Goal: Transaction & Acquisition: Purchase product/service

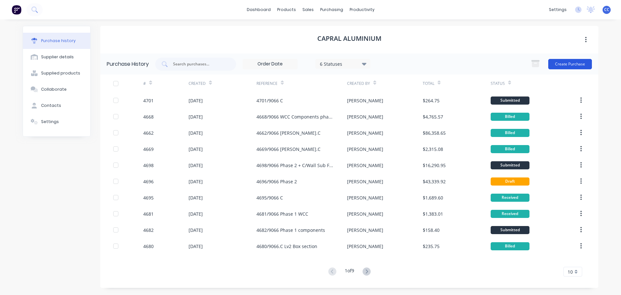
click at [559, 64] on button "Create Purchase" at bounding box center [571, 64] width 44 height 10
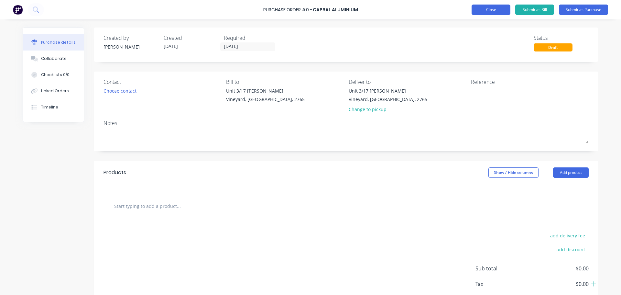
click at [483, 12] on button "Close" at bounding box center [491, 10] width 39 height 10
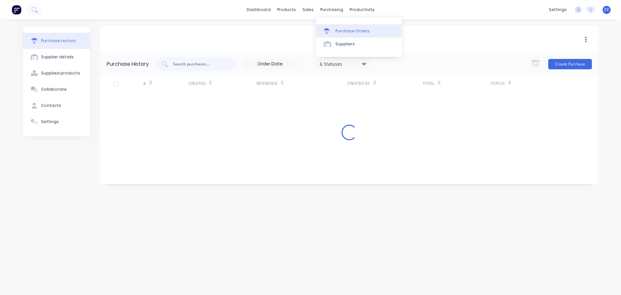
click at [345, 30] on div "Purchase Orders" at bounding box center [353, 31] width 34 height 6
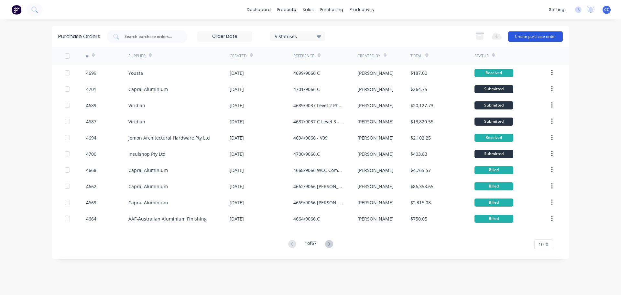
click at [527, 39] on button "Create purchase order" at bounding box center [535, 36] width 55 height 10
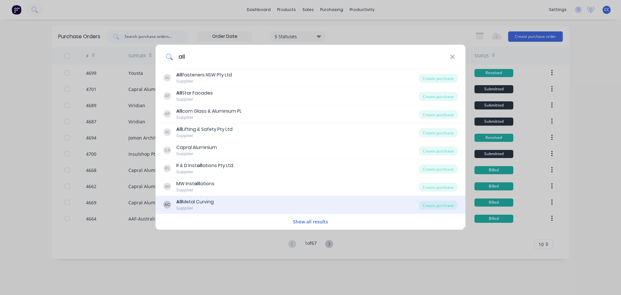
type input "all"
click at [273, 206] on div "AC All Metal Curving Supplier" at bounding box center [291, 204] width 256 height 13
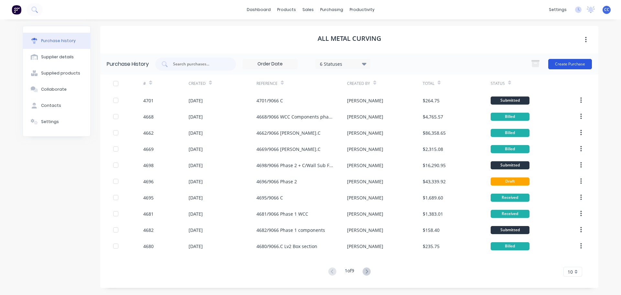
click at [565, 65] on button "Create Purchase" at bounding box center [571, 64] width 44 height 10
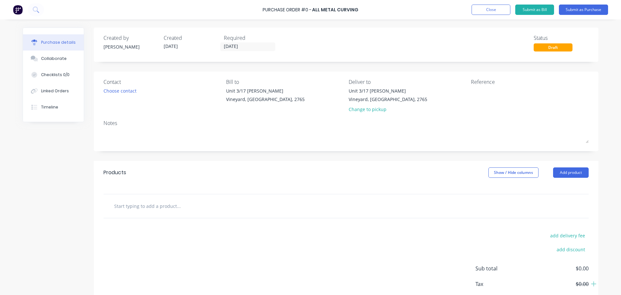
click at [125, 206] on input "text" at bounding box center [178, 205] width 129 height 13
click at [114, 92] on div "Choose contact" at bounding box center [120, 90] width 33 height 7
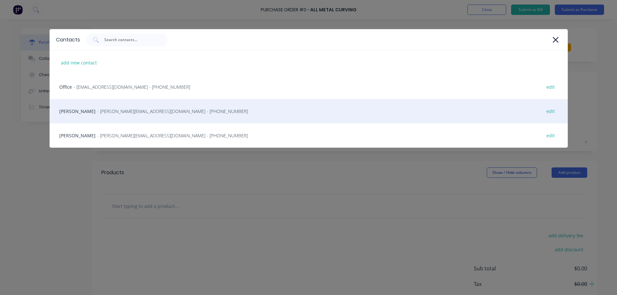
click at [106, 109] on span "- [PERSON_NAME][EMAIL_ADDRESS][DOMAIN_NAME] - [PHONE_NUMBER]" at bounding box center [172, 111] width 151 height 7
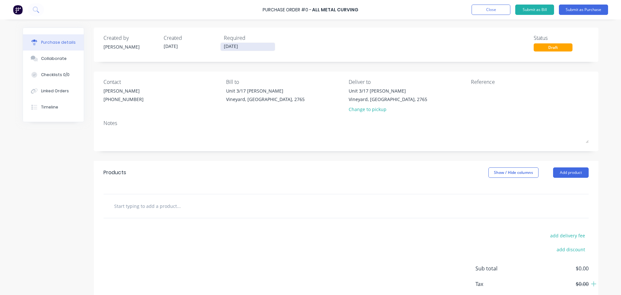
click at [248, 48] on input "[DATE]" at bounding box center [248, 47] width 54 height 8
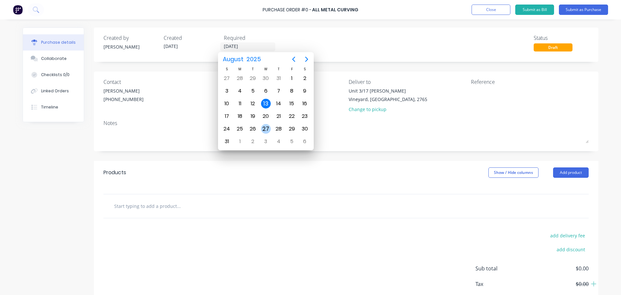
click at [266, 131] on div "27" at bounding box center [266, 129] width 10 height 10
type input "[DATE]"
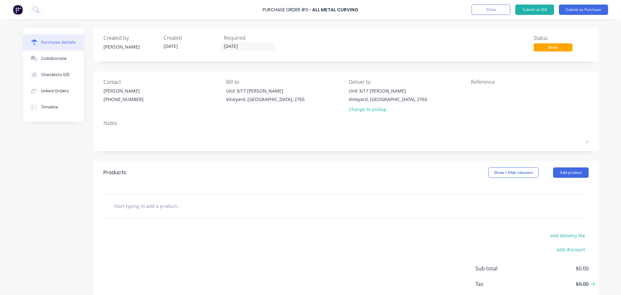
click at [148, 202] on input "text" at bounding box center [178, 205] width 129 height 13
